Goal: Check status: Check status

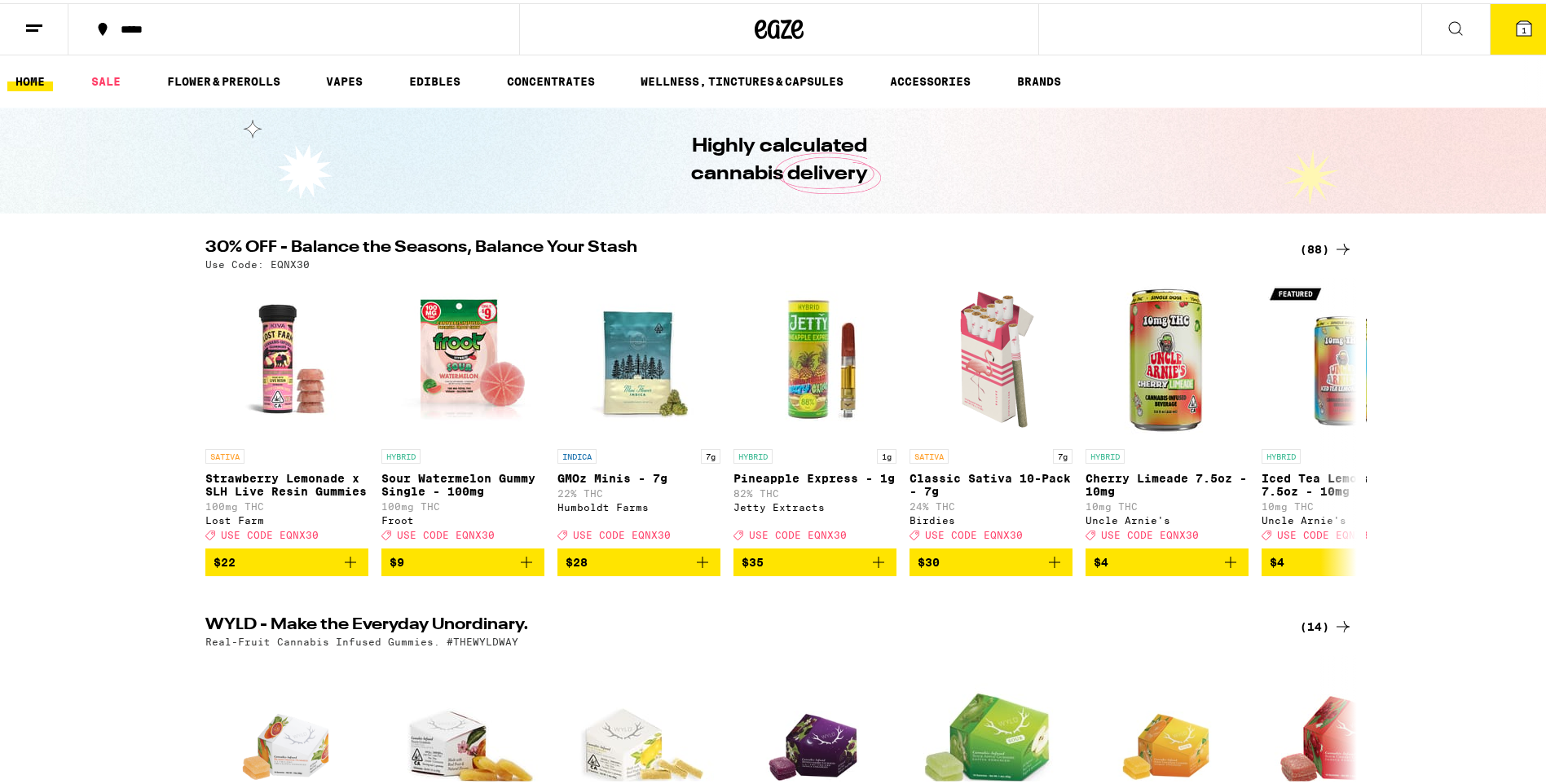
click at [25, 78] on link "HOME" at bounding box center [30, 77] width 45 height 19
click at [26, 78] on link "HOME" at bounding box center [30, 77] width 45 height 19
click at [28, 78] on link "HOME" at bounding box center [30, 77] width 45 height 19
click at [32, 18] on icon at bounding box center [34, 24] width 19 height 19
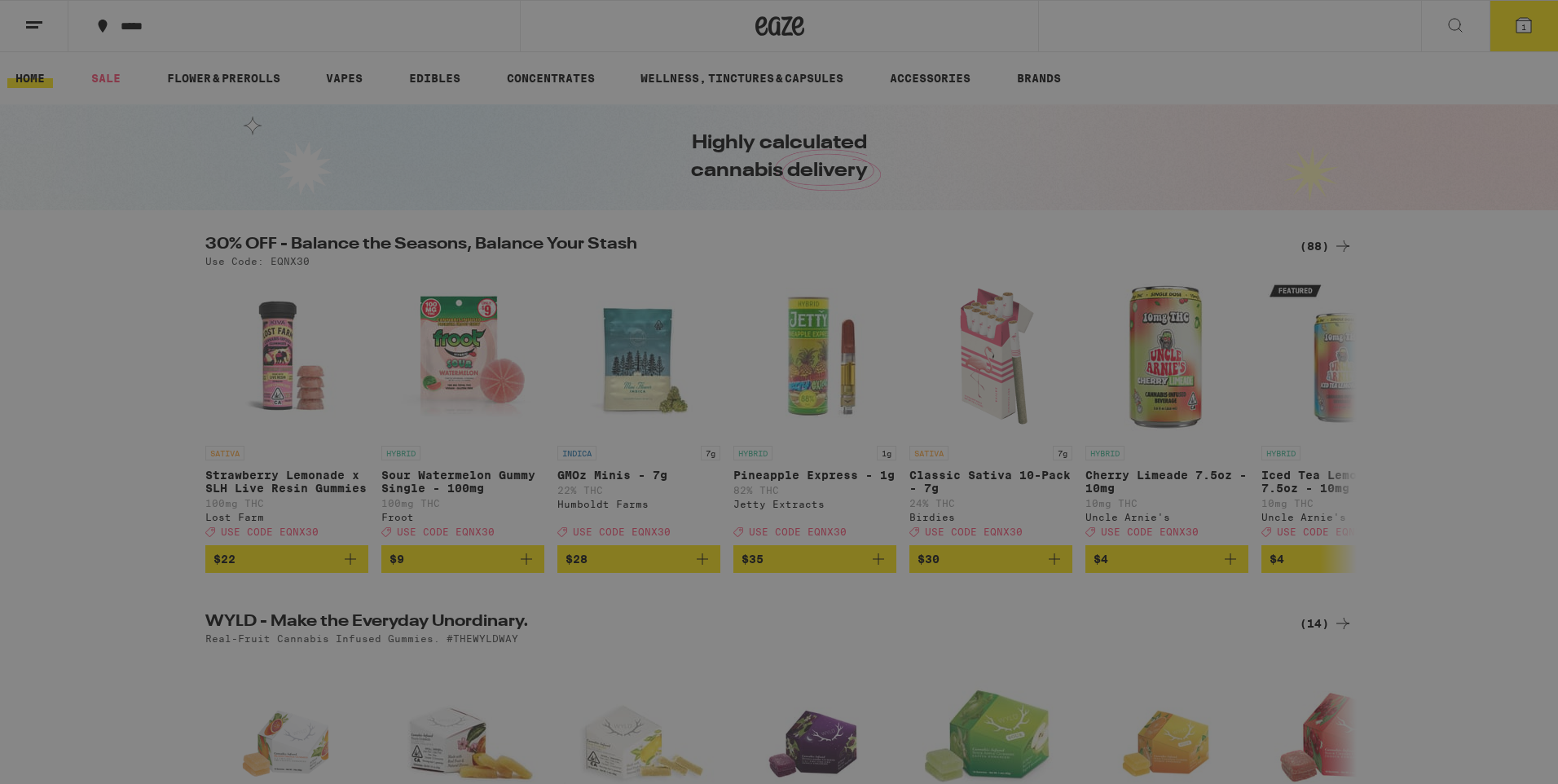
click at [172, 440] on link "Order History" at bounding box center [227, 438] width 286 height 19
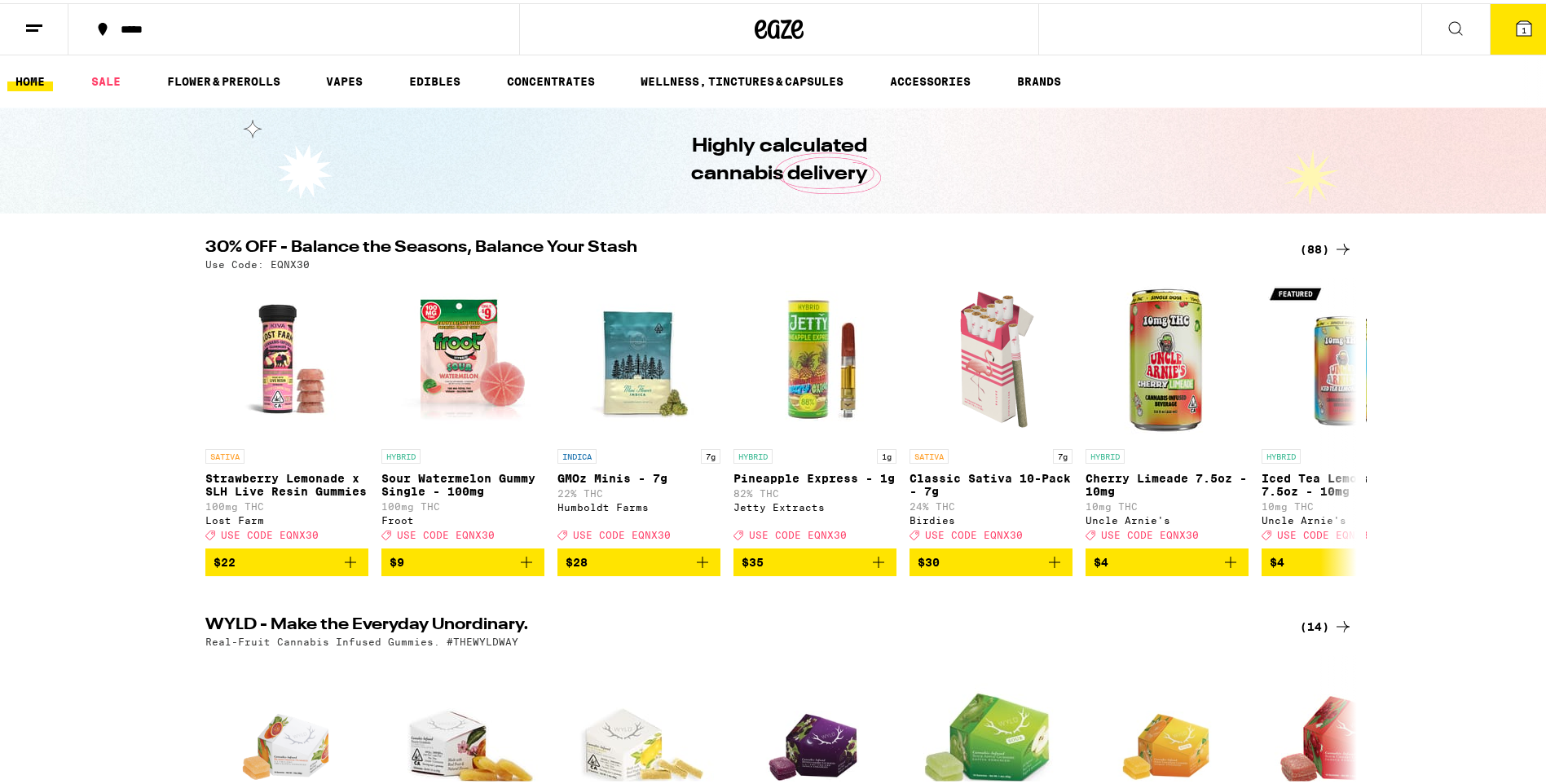
click at [172, 440] on div "Menu Shop Buy It Again Sale Flower & Prerolls Vapes Edibles Concentrates Wellne…" at bounding box center [779, 392] width 1559 height 784
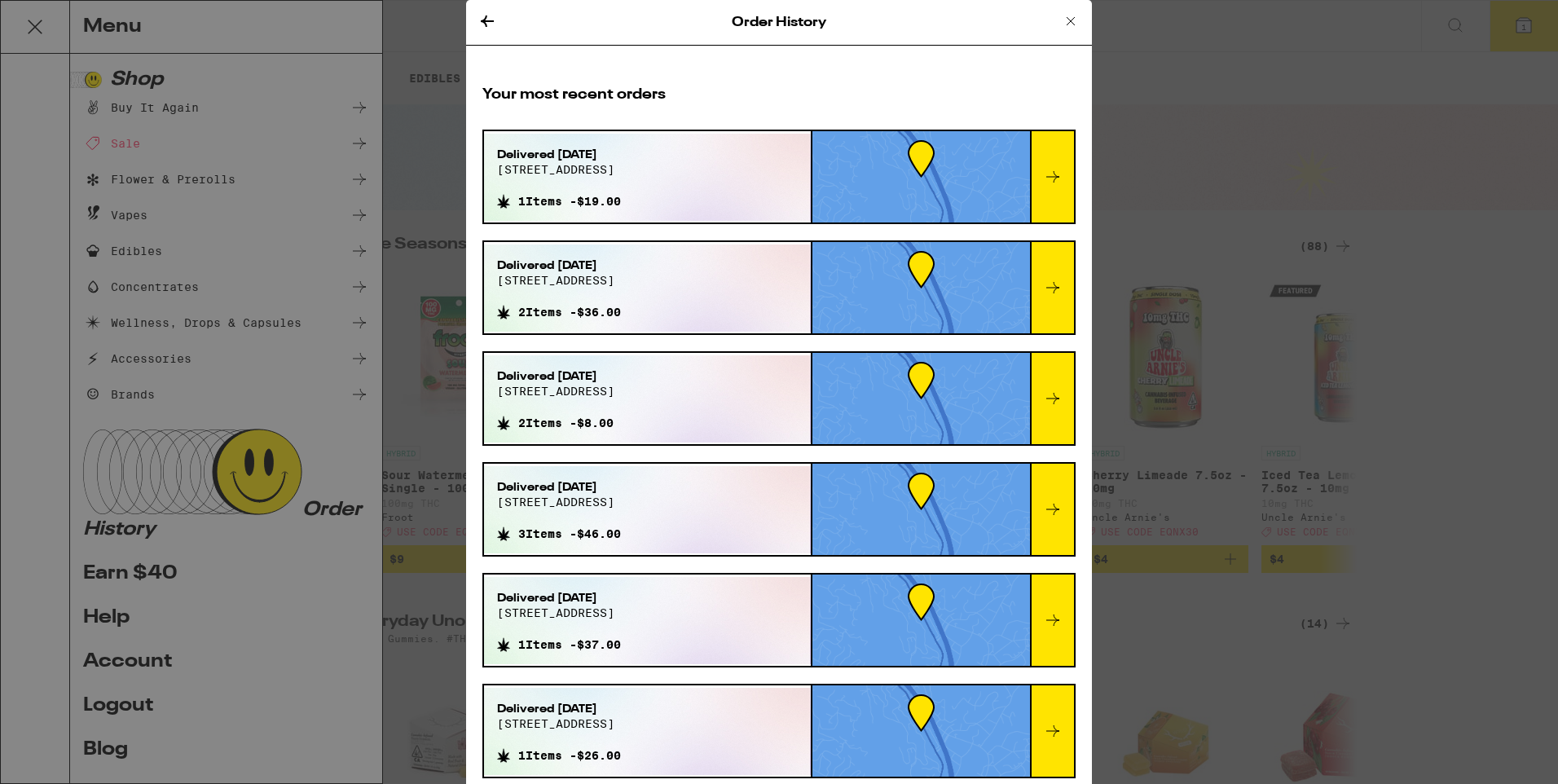
click at [1043, 172] on icon at bounding box center [1052, 176] width 19 height 19
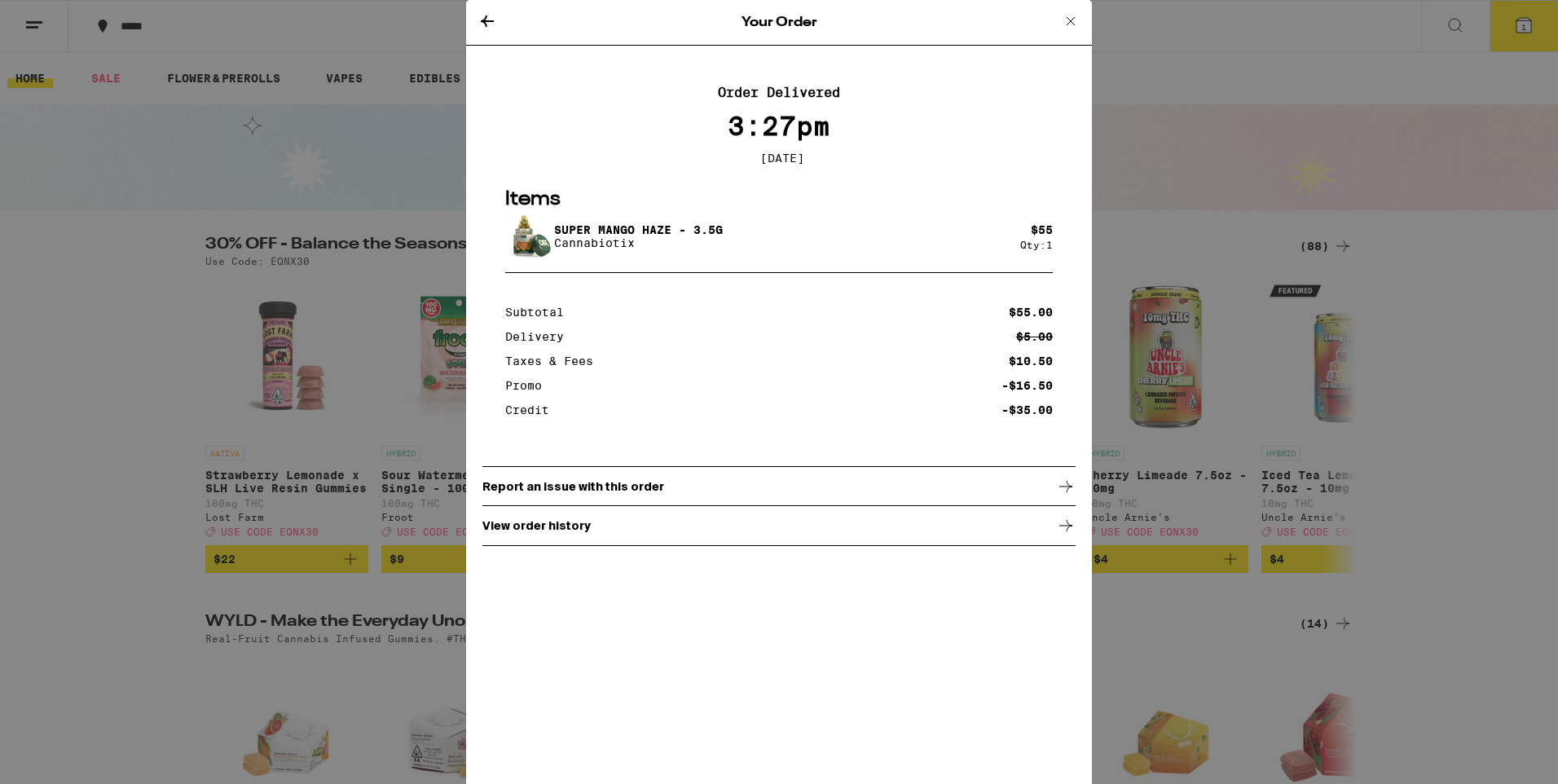
click at [492, 19] on icon at bounding box center [487, 21] width 19 height 19
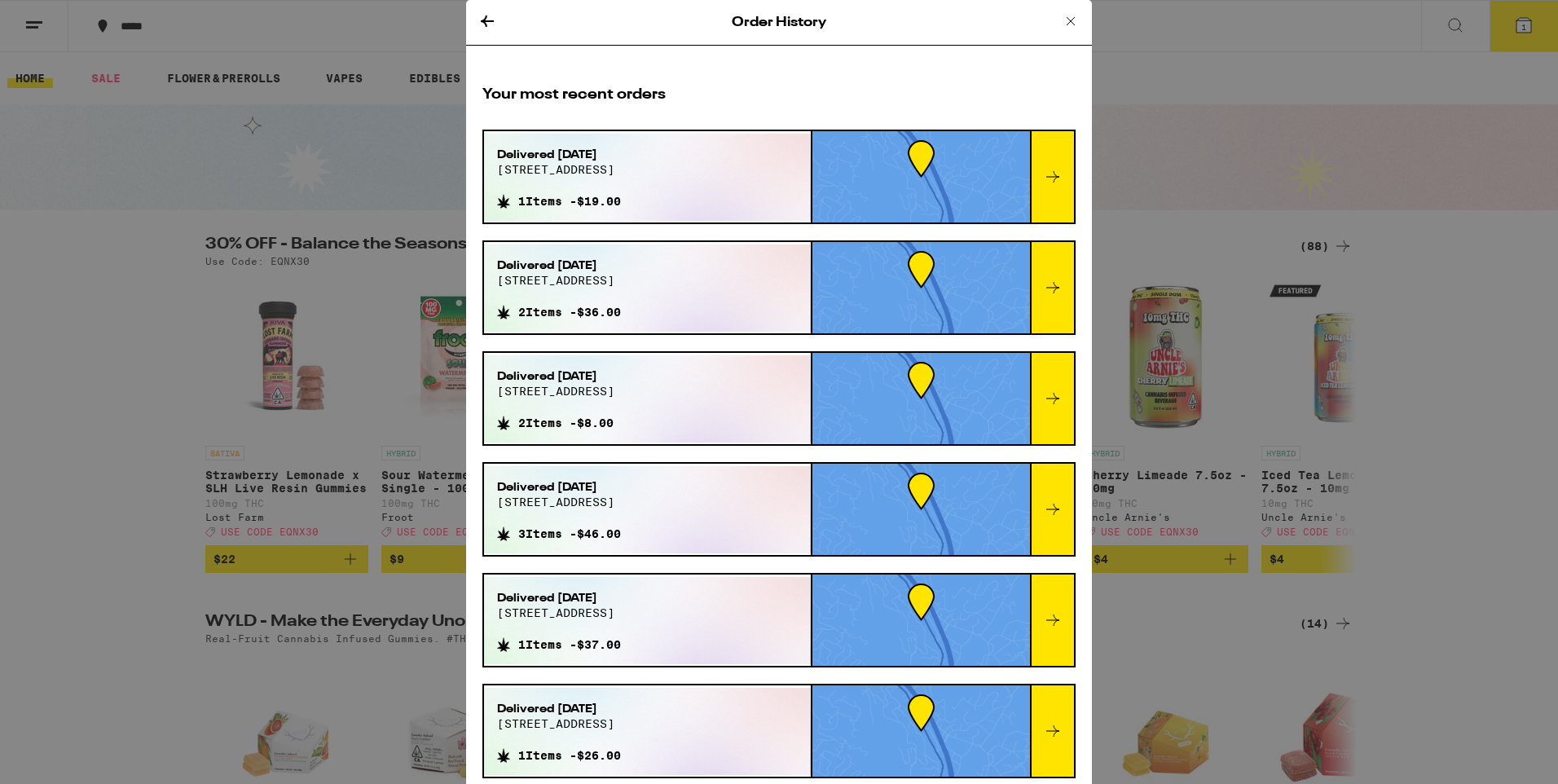
click at [1061, 21] on icon at bounding box center [1070, 21] width 19 height 19
